Goal: Find specific page/section: Find specific page/section

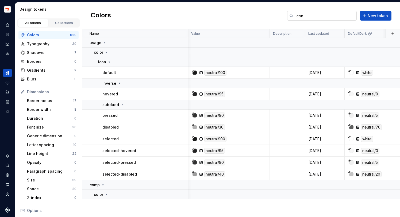
scroll to position [0, 356]
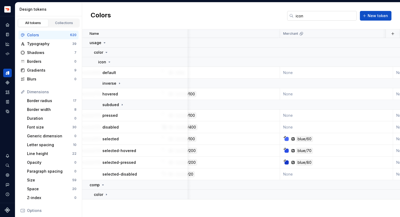
click at [307, 14] on input "icon" at bounding box center [325, 16] width 63 height 10
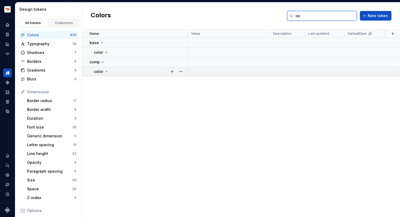
type input "ter"
click at [101, 70] on p "color" at bounding box center [98, 71] width 9 height 5
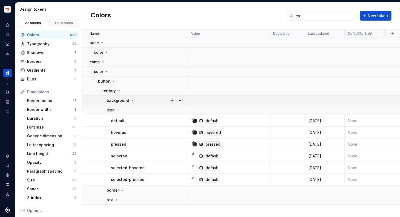
click at [127, 101] on p "background" at bounding box center [118, 100] width 22 height 5
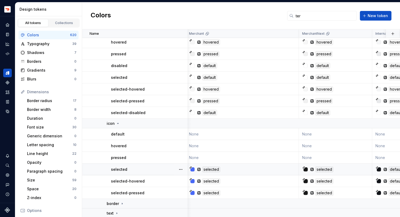
scroll to position [82, 450]
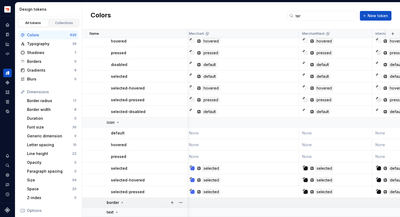
click at [117, 204] on p "border" at bounding box center [113, 202] width 12 height 5
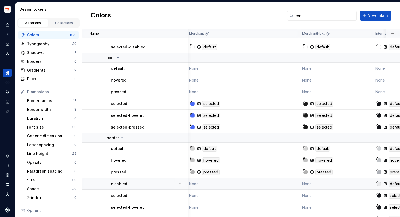
scroll to position [176, 450]
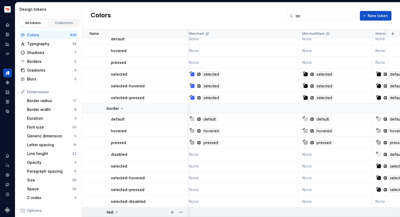
click at [107, 212] on p "text" at bounding box center [110, 212] width 7 height 5
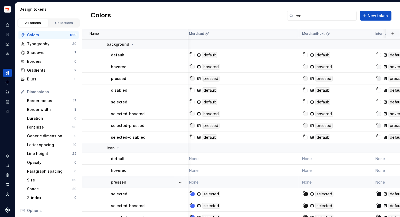
scroll to position [35, 450]
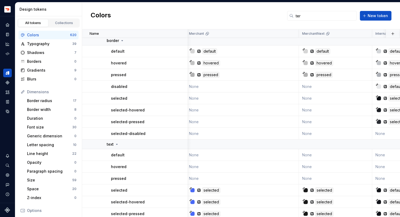
click at [302, 158] on td "None" at bounding box center [335, 155] width 73 height 12
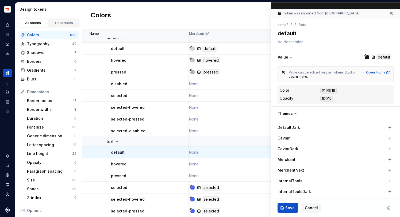
scroll to position [40, 0]
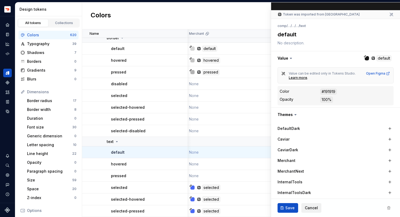
click at [314, 204] on button "Cancel" at bounding box center [312, 208] width 20 height 10
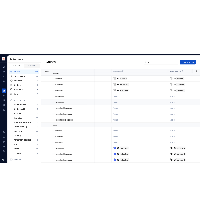
scroll to position [247, 416]
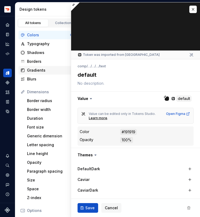
type textarea "*"
click at [7, 25] on icon "Home" at bounding box center [7, 24] width 5 height 5
